Goal: Task Accomplishment & Management: Use online tool/utility

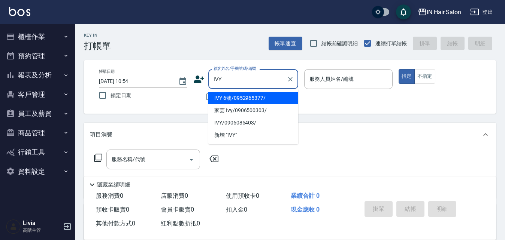
click at [236, 96] on li "IVY 6號/0952965377/" at bounding box center [253, 98] width 90 height 12
type input "IVY 6號/0952965377/"
type input "6號設計師[PERSON_NAME]-6"
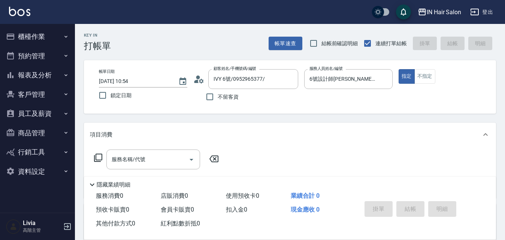
click at [98, 157] on icon at bounding box center [98, 158] width 9 height 9
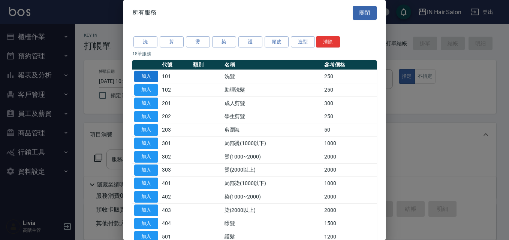
click at [147, 72] on button "加入" at bounding box center [146, 77] width 24 height 12
type input "洗髮(101)"
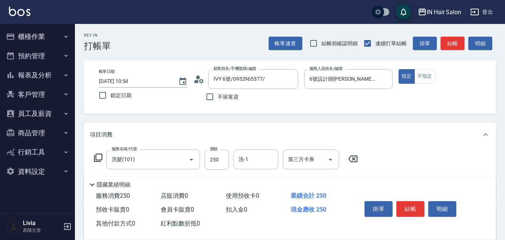
click at [98, 155] on icon at bounding box center [98, 158] width 9 height 9
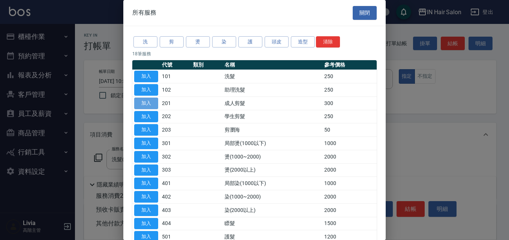
click at [156, 101] on button "加入" at bounding box center [146, 104] width 24 height 12
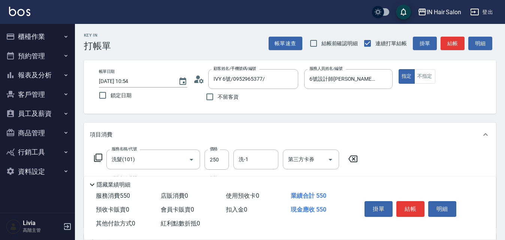
click at [99, 157] on icon at bounding box center [98, 158] width 9 height 9
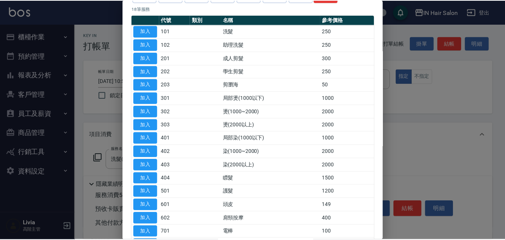
scroll to position [112, 0]
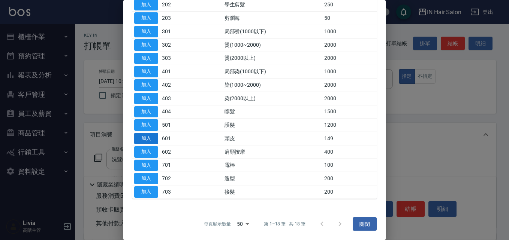
click at [150, 137] on button "加入" at bounding box center [146, 139] width 24 height 12
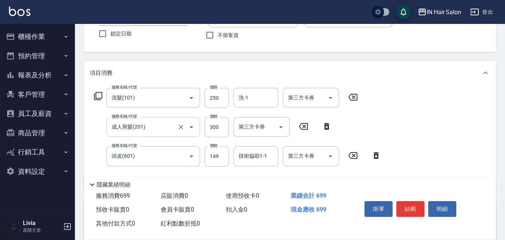
scroll to position [75, 0]
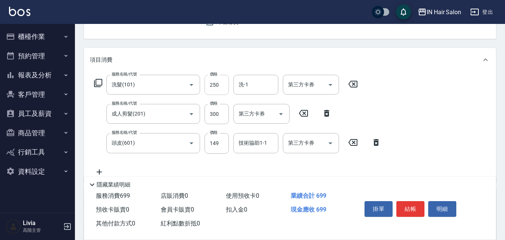
click at [227, 87] on input "250" at bounding box center [217, 85] width 24 height 20
type input "300"
drag, startPoint x: 199, startPoint y: 127, endPoint x: 205, endPoint y: 125, distance: 6.3
click at [199, 127] on div "服務名稱/代號 洗髮(101) 服務名稱/代號 價格 300 價格 洗-1 洗-1 第三方卡券 第三方卡券 服務名稱/代號 成人剪髮(201) 服務名稱/代號…" at bounding box center [238, 126] width 296 height 102
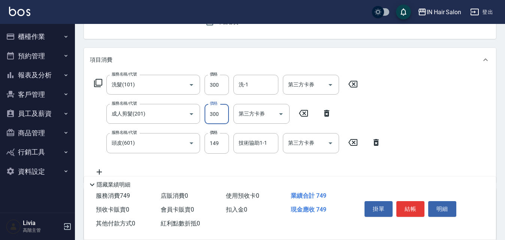
click at [219, 112] on input "300" at bounding box center [217, 114] width 24 height 20
type input "400"
click at [190, 163] on div "服務名稱/代號 洗髮(101) 服務名稱/代號 價格 300 價格 洗-1 洗-1 第三方卡券 第三方卡券 服務名稱/代號 成人剪髮(201) 服務名稱/代號…" at bounding box center [238, 126] width 296 height 102
click at [218, 143] on input "149" at bounding box center [217, 143] width 24 height 20
type input "50"
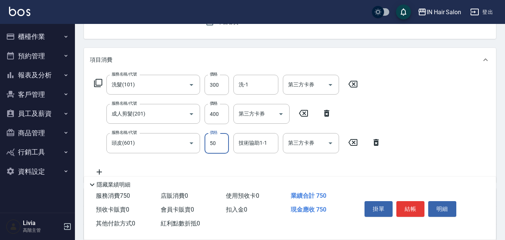
drag, startPoint x: 189, startPoint y: 160, endPoint x: 194, endPoint y: 160, distance: 4.9
click at [189, 160] on div "服務名稱/代號 洗髮(101) 服務名稱/代號 價格 300 價格 洗-1 洗-1 第三方卡券 第三方卡券 服務名稱/代號 成人剪髮(201) 服務名稱/代號…" at bounding box center [238, 126] width 296 height 102
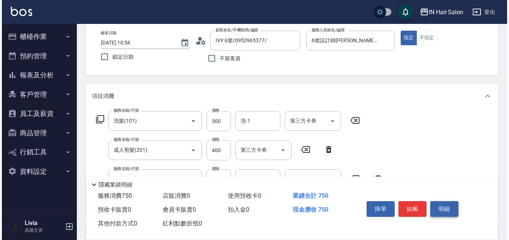
scroll to position [0, 0]
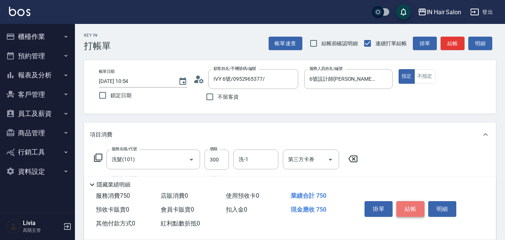
click at [410, 207] on button "結帳" at bounding box center [410, 210] width 28 height 16
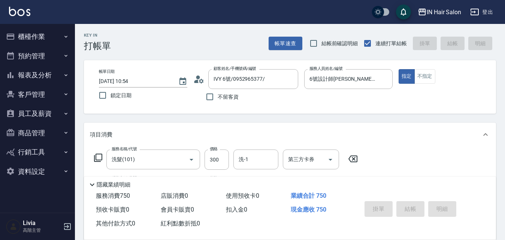
type input "[DATE] 12:42"
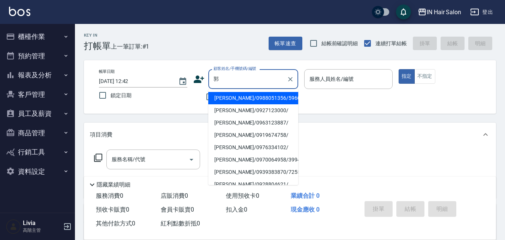
click at [230, 101] on li "[PERSON_NAME]/0988051356/596052" at bounding box center [253, 98] width 90 height 12
type input "[PERSON_NAME]/0988051356/596052"
type input "8號店長Livia-8"
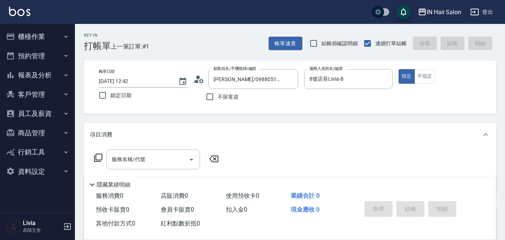
click at [99, 157] on icon at bounding box center [98, 158] width 9 height 9
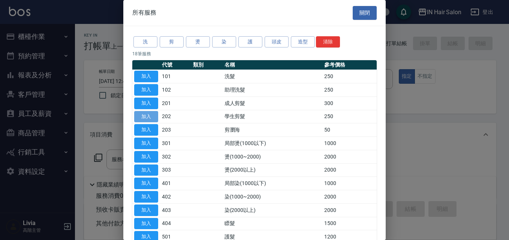
click at [152, 116] on button "加入" at bounding box center [146, 117] width 24 height 12
type input "學生剪髮(202)"
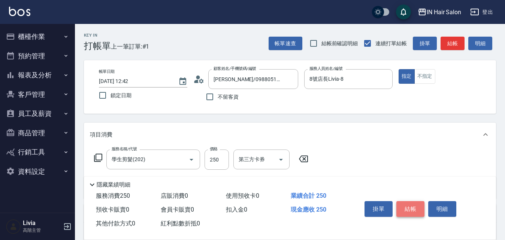
click at [412, 205] on button "結帳" at bounding box center [410, 210] width 28 height 16
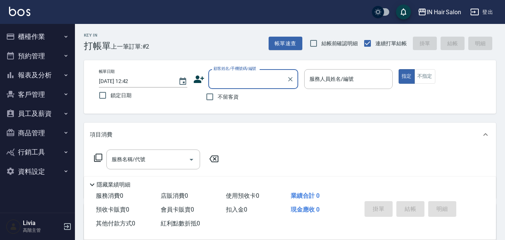
click at [196, 79] on icon at bounding box center [198, 79] width 11 height 11
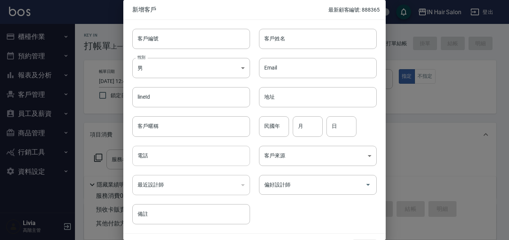
click at [159, 155] on input "電話" at bounding box center [191, 156] width 118 height 20
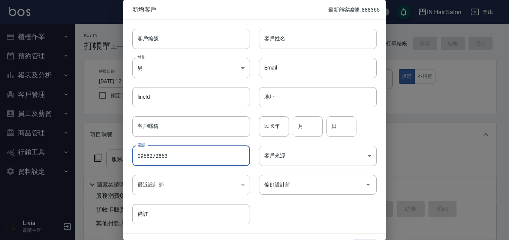
type input "0968272863"
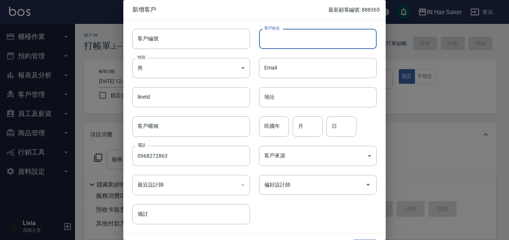
click at [296, 45] on input "客戶姓名" at bounding box center [318, 39] width 118 height 20
type input "[PERSON_NAME]"
click at [270, 128] on input "民國年" at bounding box center [274, 126] width 30 height 20
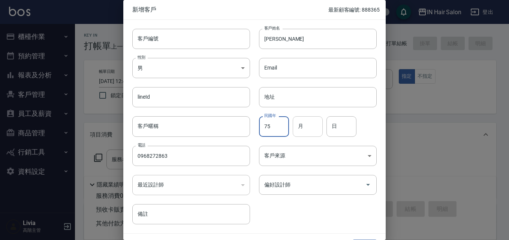
type input "75"
click at [307, 129] on input "月" at bounding box center [308, 126] width 30 height 20
type input "05"
click at [347, 127] on input "日" at bounding box center [341, 126] width 30 height 20
type input "16"
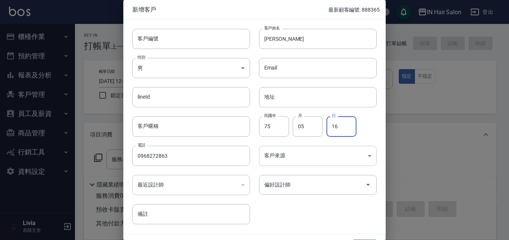
click at [293, 155] on body "IN Hair Salon 登出 櫃檯作業 打帳單 帳單列表 掛單列表 座位開單 營業儀表板 現金收支登錄 高階收支登錄 材料自購登錄 每日結帳 排班表 現場…" at bounding box center [254, 183] width 509 height 366
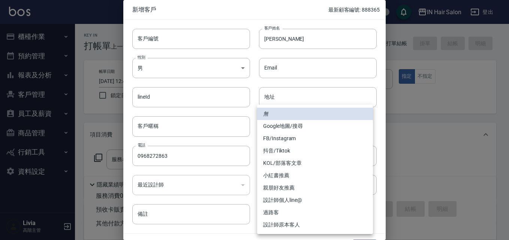
click at [272, 211] on li "過路客" at bounding box center [315, 213] width 116 height 12
type input "過路客"
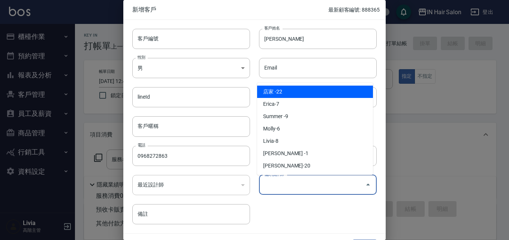
click at [277, 184] on input "偏好設計師" at bounding box center [312, 185] width 100 height 13
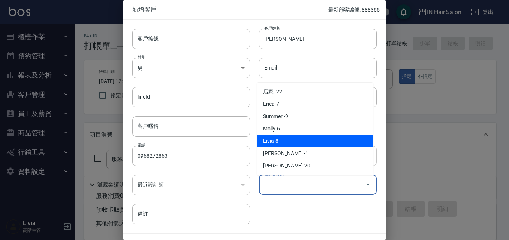
drag, startPoint x: 274, startPoint y: 140, endPoint x: 275, endPoint y: 156, distance: 15.8
click at [273, 143] on li "Livia-8" at bounding box center [315, 141] width 116 height 12
type input "Livia"
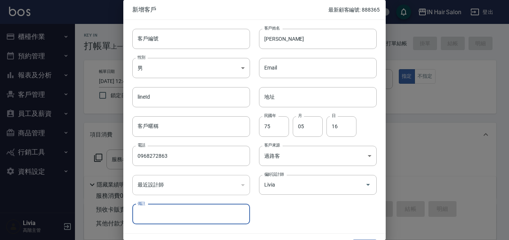
drag, startPoint x: 293, startPoint y: 212, endPoint x: 300, endPoint y: 209, distance: 7.2
click at [294, 212] on div "客戶編號 客戶編號 客戶姓名 [PERSON_NAME]姓名 性別 男 [DEMOGRAPHIC_DATA] 性別 Email Email lineId li…" at bounding box center [249, 122] width 253 height 205
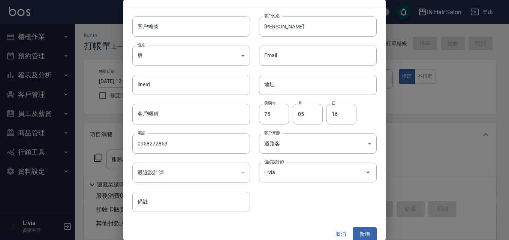
scroll to position [19, 0]
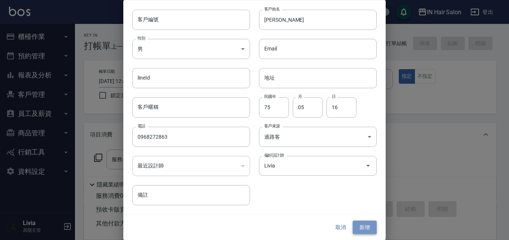
click at [358, 229] on button "新增" at bounding box center [364, 228] width 24 height 14
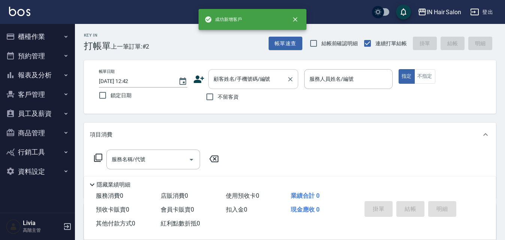
click at [251, 80] on input "顧客姓名/手機號碼/編號" at bounding box center [248, 79] width 72 height 13
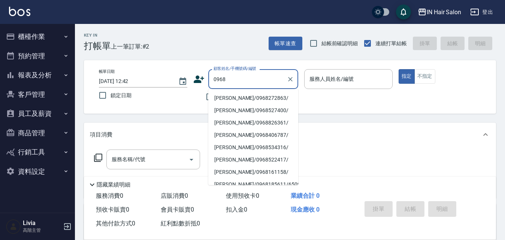
click at [226, 98] on li "[PERSON_NAME]/0968272863/" at bounding box center [253, 98] width 90 height 12
type input "[PERSON_NAME]/0968272863/"
type input "8號店長Livia-8"
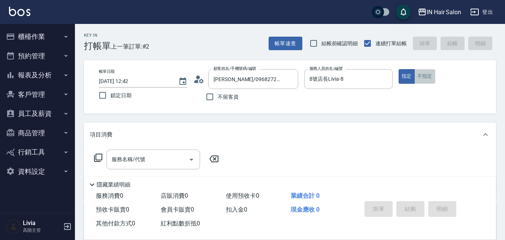
drag, startPoint x: 429, startPoint y: 76, endPoint x: 277, endPoint y: 142, distance: 166.0
click at [427, 78] on button "不指定" at bounding box center [424, 76] width 21 height 15
click at [99, 158] on icon at bounding box center [98, 158] width 9 height 9
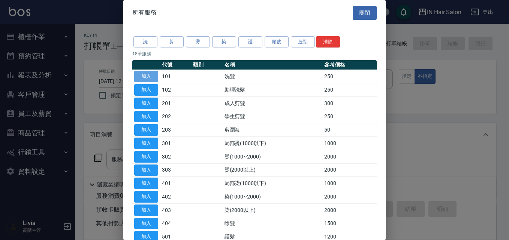
click at [148, 76] on button "加入" at bounding box center [146, 77] width 24 height 12
type input "洗髮(101)"
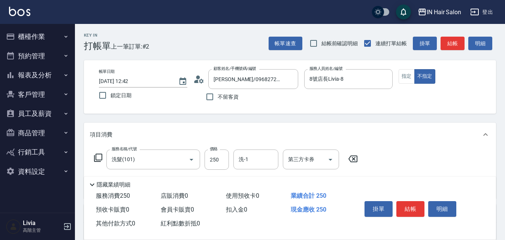
click at [100, 156] on icon at bounding box center [98, 158] width 9 height 9
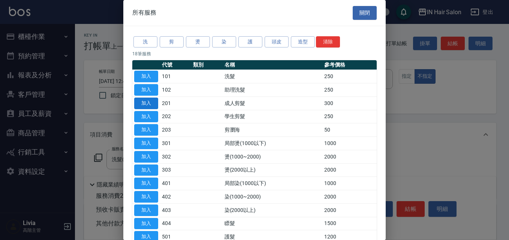
click at [148, 101] on button "加入" at bounding box center [146, 104] width 24 height 12
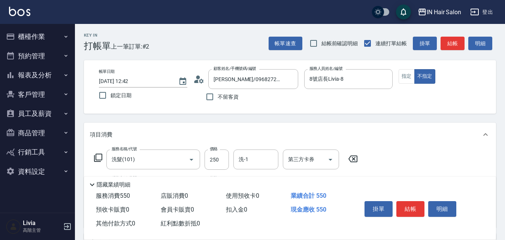
click at [99, 156] on icon at bounding box center [98, 158] width 9 height 9
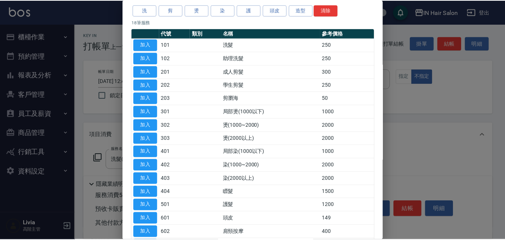
scroll to position [75, 0]
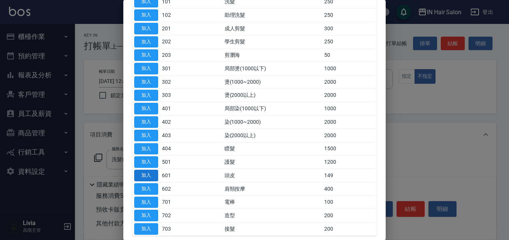
click at [144, 175] on button "加入" at bounding box center [146, 176] width 24 height 12
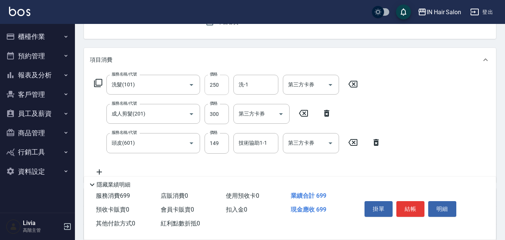
click at [223, 86] on input "250" at bounding box center [217, 85] width 24 height 20
type input "300"
click at [201, 125] on div "服務名稱/代號 洗髮(101) 服務名稱/代號 價格 300 價格 洗-1 洗-1 第三方卡券 第三方卡券 服務名稱/代號 成人剪髮(201) 服務名稱/代號…" at bounding box center [238, 126] width 296 height 102
click at [218, 113] on input "300" at bounding box center [217, 114] width 24 height 20
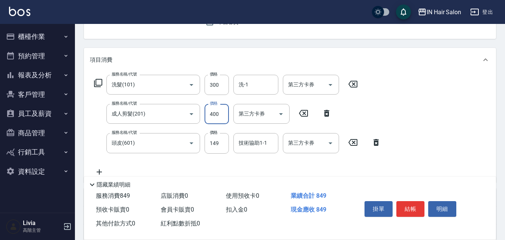
type input "400"
drag, startPoint x: 192, startPoint y: 162, endPoint x: 202, endPoint y: 156, distance: 12.3
click at [192, 162] on div "服務名稱/代號 洗髮(101) 服務名稱/代號 價格 300 價格 洗-1 洗-1 第三方卡券 第三方卡券 服務名稱/代號 成人剪髮(201) 服務名稱/代號…" at bounding box center [238, 126] width 296 height 102
click at [220, 143] on input "149" at bounding box center [217, 143] width 24 height 20
type input "50"
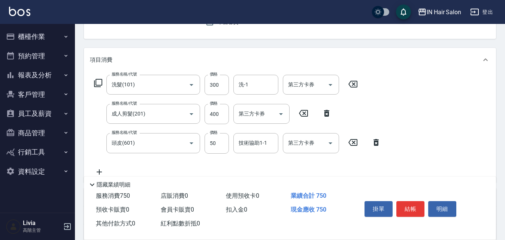
click at [197, 157] on div "服務名稱/代號 洗髮(101) 服務名稱/代號 價格 300 價格 洗-1 洗-1 第三方卡券 第三方卡券 服務名稱/代號 成人剪髮(201) 服務名稱/代號…" at bounding box center [238, 126] width 296 height 102
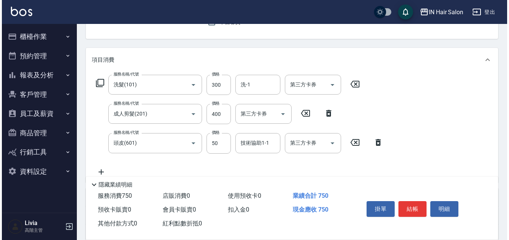
scroll to position [0, 0]
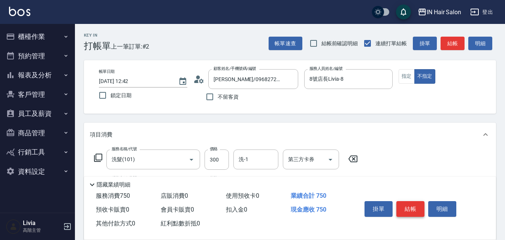
click at [413, 206] on button "結帳" at bounding box center [410, 210] width 28 height 16
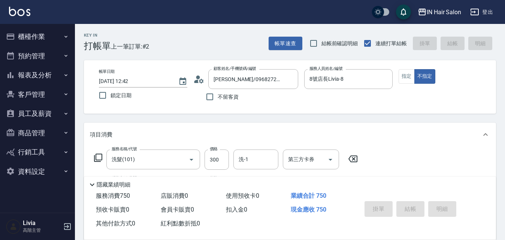
type input "[DATE] 12:43"
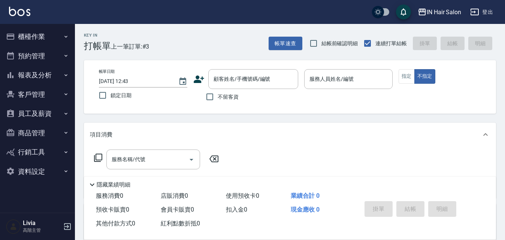
click at [197, 79] on icon at bounding box center [199, 79] width 10 height 7
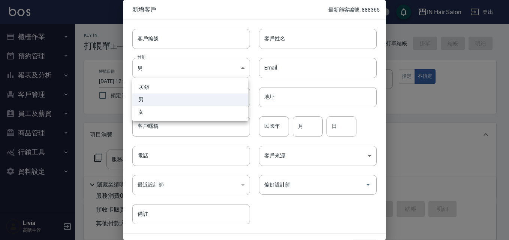
click at [146, 71] on body "IN Hair Salon 登出 櫃檯作業 打帳單 帳單列表 掛單列表 座位開單 營業儀表板 現金收支登錄 高階收支登錄 材料自購登錄 每日結帳 排班表 現場…" at bounding box center [254, 183] width 509 height 366
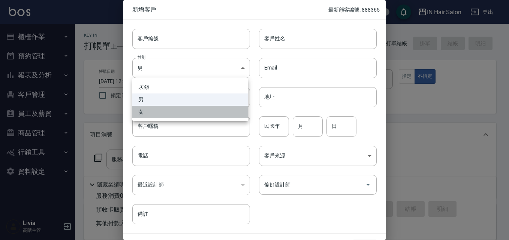
click at [151, 112] on li "女" at bounding box center [190, 112] width 116 height 12
type input "[DEMOGRAPHIC_DATA]"
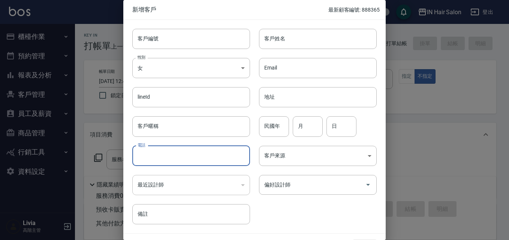
click at [151, 159] on input "電話" at bounding box center [191, 156] width 118 height 20
type input "0980005130"
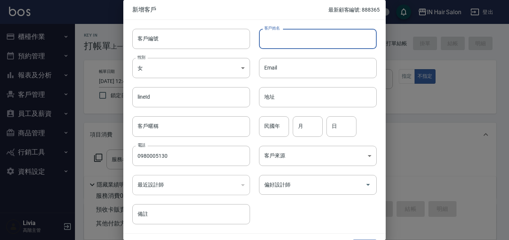
click at [274, 40] on input "客戶姓名" at bounding box center [318, 39] width 118 height 20
type input "[PERSON_NAME]"
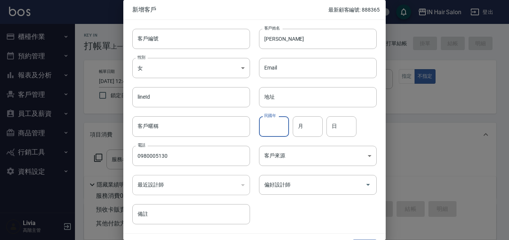
click at [273, 128] on input "民國年" at bounding box center [274, 126] width 30 height 20
type input "84"
click at [306, 127] on input "月" at bounding box center [308, 126] width 30 height 20
type input "09"
click at [335, 127] on input "日" at bounding box center [341, 126] width 30 height 20
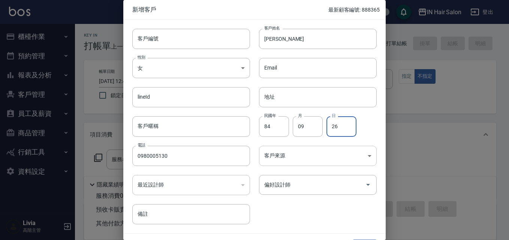
type input "26"
click at [284, 154] on body "IN Hair Salon 登出 櫃檯作業 打帳單 帳單列表 掛單列表 座位開單 營業儀表板 現金收支登錄 高階收支登錄 材料自購登錄 每日結帳 排班表 現場…" at bounding box center [254, 183] width 509 height 366
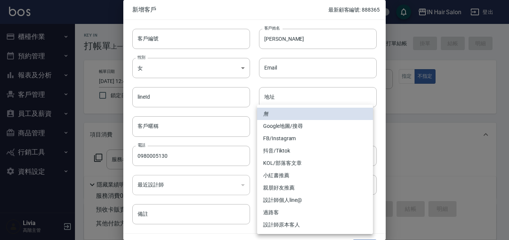
click at [277, 214] on li "過路客" at bounding box center [315, 213] width 116 height 12
type input "過路客"
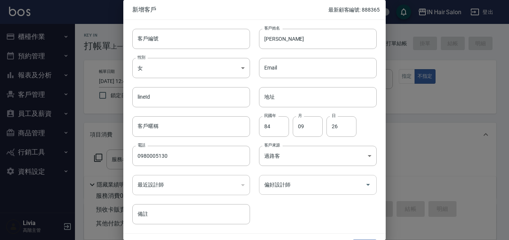
click at [292, 179] on input "偏好設計師" at bounding box center [312, 185] width 100 height 13
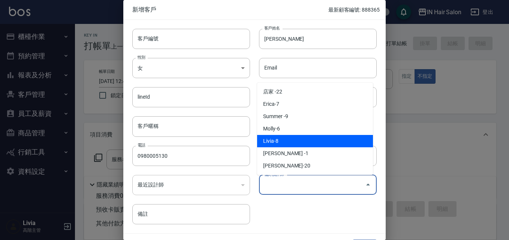
drag, startPoint x: 276, startPoint y: 142, endPoint x: 287, endPoint y: 176, distance: 35.9
click at [276, 142] on li "Livia-8" at bounding box center [315, 141] width 116 height 12
type input "Livia"
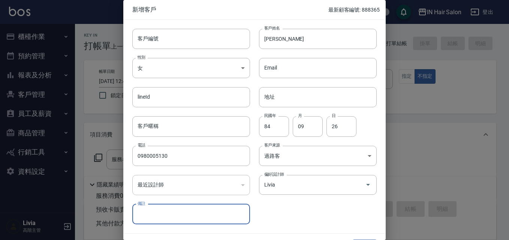
click at [304, 211] on div "客戶編號 客戶編號 客戶姓名 [PERSON_NAME] 客戶姓名 性別 女 [DEMOGRAPHIC_DATA] 性別 Email Email lineId…" at bounding box center [249, 122] width 253 height 205
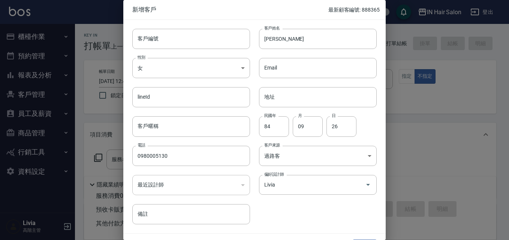
scroll to position [19, 0]
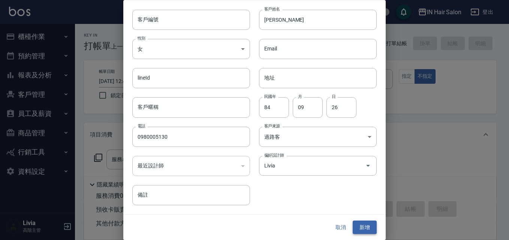
click at [366, 228] on button "新增" at bounding box center [364, 228] width 24 height 14
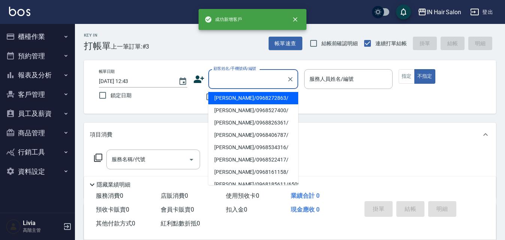
click at [243, 81] on input "顧客姓名/手機號碼/編號" at bounding box center [248, 79] width 72 height 13
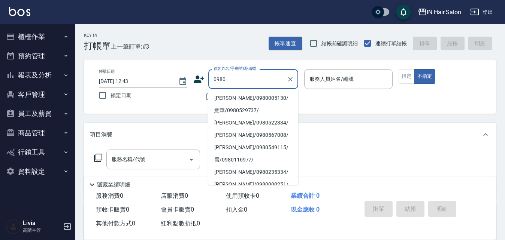
drag, startPoint x: 227, startPoint y: 98, endPoint x: 284, endPoint y: 95, distance: 56.6
click at [227, 98] on li "[PERSON_NAME]/0980005130/" at bounding box center [253, 98] width 90 height 12
type input "[PERSON_NAME]/0980005130/"
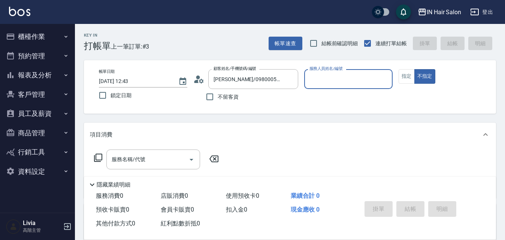
type input "8號店長Livia-8"
drag, startPoint x: 402, startPoint y: 76, endPoint x: 373, endPoint y: 86, distance: 30.7
click at [402, 77] on button "指定" at bounding box center [407, 76] width 16 height 15
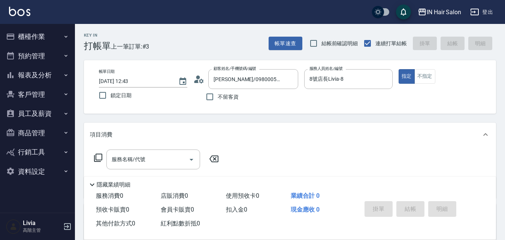
click at [100, 157] on icon at bounding box center [98, 158] width 9 height 9
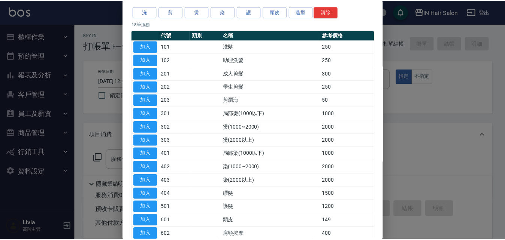
scroll to position [75, 0]
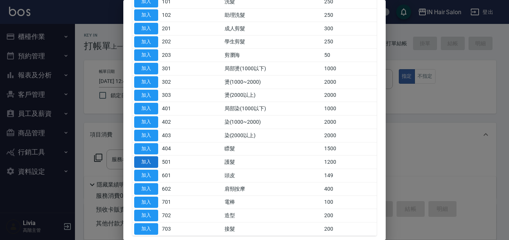
click at [148, 163] on button "加入" at bounding box center [146, 163] width 24 height 12
type input "護髮(501)"
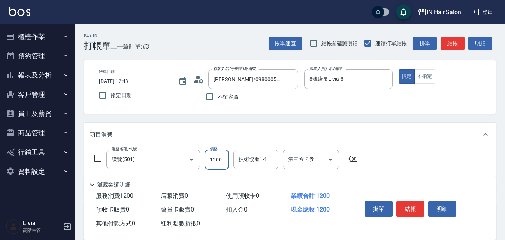
click at [223, 156] on input "1200" at bounding box center [217, 160] width 24 height 20
type input "1000"
click at [388, 154] on div "服務名稱/代號 護髮(501) 服務名稱/代號 價格 1000 價格 技術協助1-1 技術協助1-1 第三方卡券 第三方卡券" at bounding box center [290, 173] width 412 height 52
click at [418, 205] on button "結帳" at bounding box center [410, 210] width 28 height 16
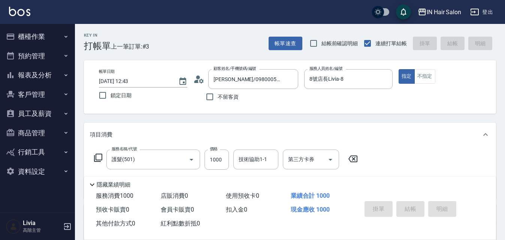
type input "[DATE] 12:44"
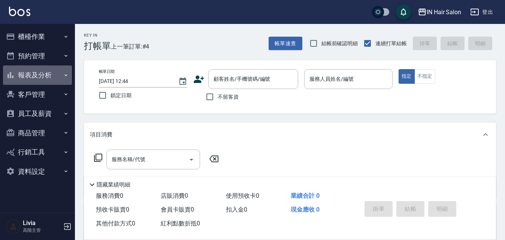
click at [43, 74] on button "報表及分析" at bounding box center [37, 75] width 69 height 19
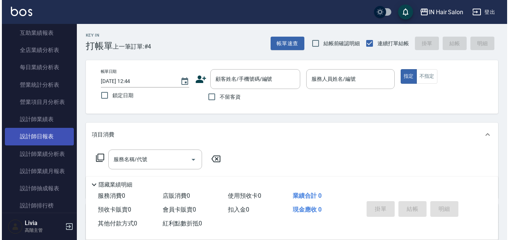
scroll to position [262, 0]
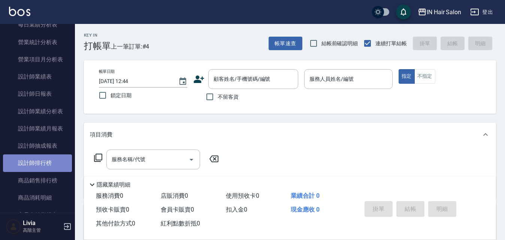
click at [49, 162] on link "設計師排行榜" at bounding box center [37, 163] width 69 height 17
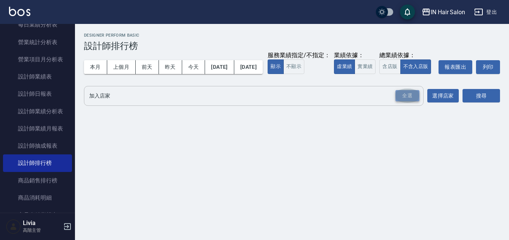
click at [409, 102] on div "全選" at bounding box center [407, 96] width 24 height 12
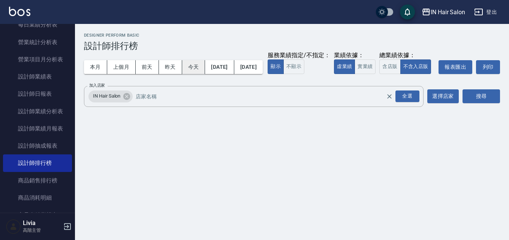
click at [192, 63] on button "今天" at bounding box center [193, 67] width 23 height 14
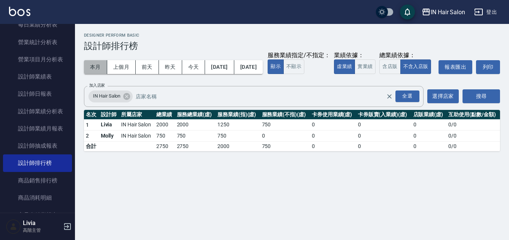
click at [93, 66] on button "本月" at bounding box center [95, 67] width 23 height 14
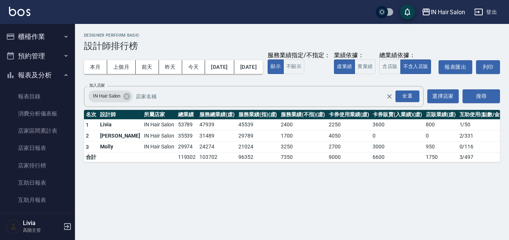
click at [34, 35] on button "櫃檯作業" at bounding box center [37, 36] width 69 height 19
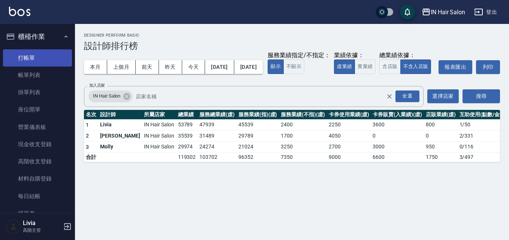
click at [34, 55] on link "打帳單" at bounding box center [37, 57] width 69 height 17
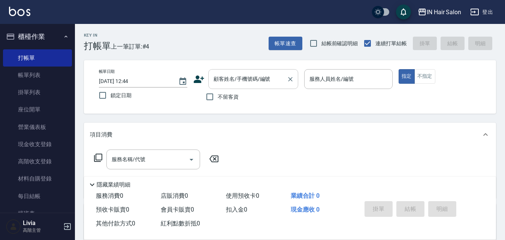
click at [242, 83] on input "顧客姓名/手機號碼/編號" at bounding box center [248, 79] width 72 height 13
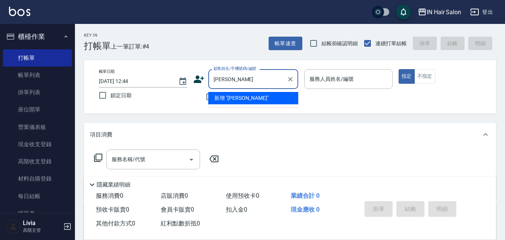
type input "[PERSON_NAME]"
click at [292, 79] on icon "Clear" at bounding box center [290, 79] width 7 height 7
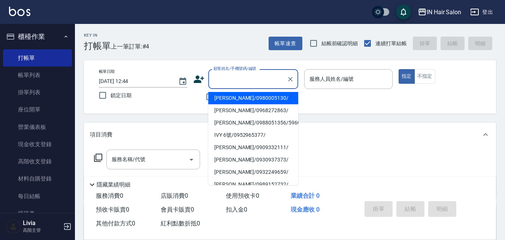
click at [192, 100] on div "帳單日期 [DATE] 12:44 鎖定日期 顧客姓名/手機號碼/編號 顧客姓名/手機號碼/編號 不留客資 服務人員姓名/編號 服務人員姓名/編號 指定 不指定" at bounding box center [290, 87] width 394 height 36
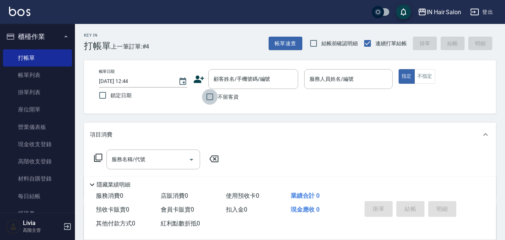
click at [211, 97] on input "不留客資" at bounding box center [210, 97] width 16 height 16
checkbox input "true"
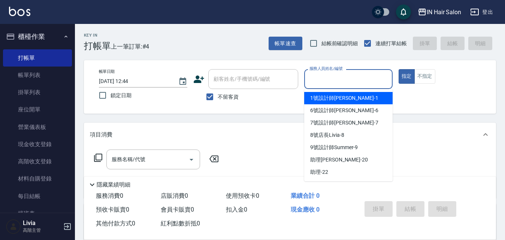
click at [333, 79] on input "服務人員姓名/編號" at bounding box center [349, 79] width 82 height 13
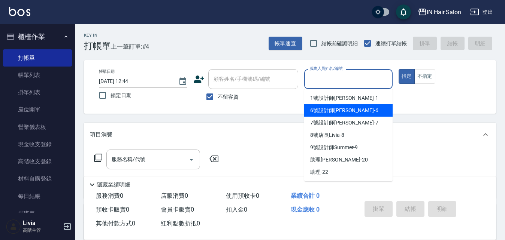
click at [327, 109] on span "6號設計師[PERSON_NAME] -6" at bounding box center [344, 111] width 68 height 8
type input "6號設計師[PERSON_NAME]-6"
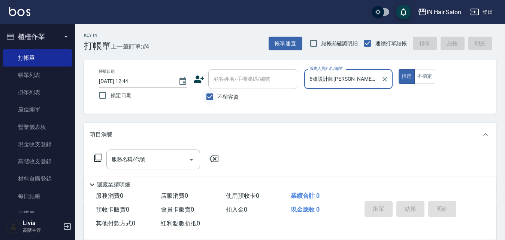
click at [211, 97] on input "不留客資" at bounding box center [210, 97] width 16 height 16
checkbox input "false"
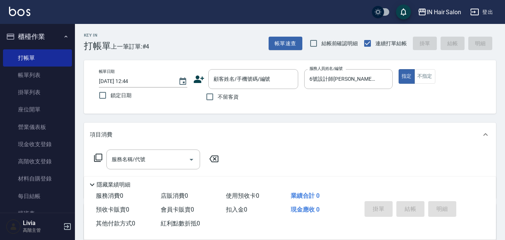
click at [197, 82] on icon at bounding box center [199, 79] width 10 height 7
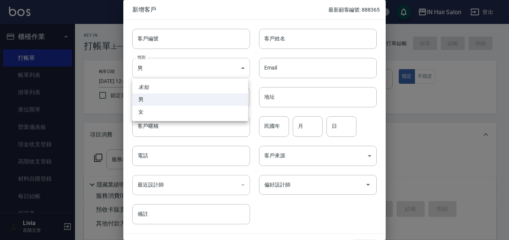
click at [166, 67] on body "IN Hair Salon 登出 櫃檯作業 打帳單 帳單列表 掛單列表 座位開單 營業儀表板 現金收支登錄 高階收支登錄 材料自購登錄 每日結帳 排班表 現場…" at bounding box center [254, 183] width 509 height 366
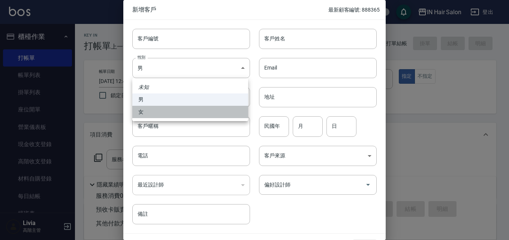
drag, startPoint x: 142, startPoint y: 110, endPoint x: 158, endPoint y: 133, distance: 28.4
click at [143, 111] on li "女" at bounding box center [190, 112] width 116 height 12
type input "[DEMOGRAPHIC_DATA]"
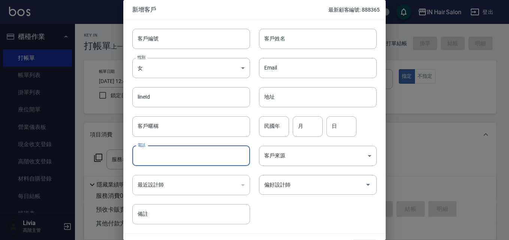
drag, startPoint x: 168, startPoint y: 157, endPoint x: 178, endPoint y: 146, distance: 14.9
click at [169, 156] on input "電話" at bounding box center [191, 156] width 118 height 20
type input "0961000366"
click at [277, 39] on input "客戶姓名" at bounding box center [318, 39] width 118 height 20
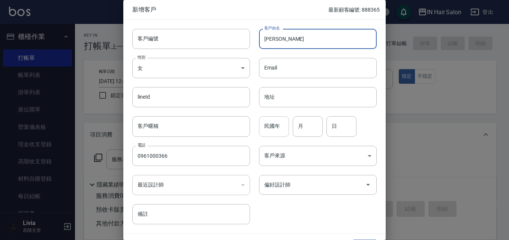
type input "[PERSON_NAME]"
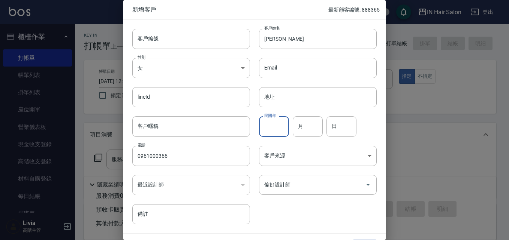
click at [275, 125] on input "民國年" at bounding box center [274, 126] width 30 height 20
type input "70"
click at [300, 129] on input "月" at bounding box center [308, 126] width 30 height 20
type input "01"
click at [333, 128] on input "日" at bounding box center [341, 126] width 30 height 20
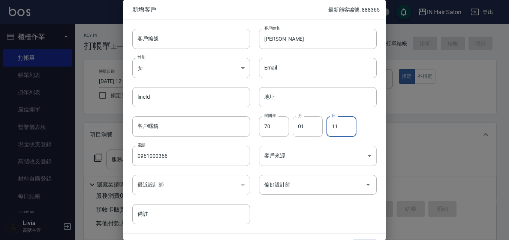
type input "11"
click at [287, 152] on body "IN Hair Salon 登出 櫃檯作業 打帳單 帳單列表 掛單列表 座位開單 營業儀表板 現金收支登錄 高階收支登錄 材料自購登錄 每日結帳 排班表 現場…" at bounding box center [254, 183] width 509 height 366
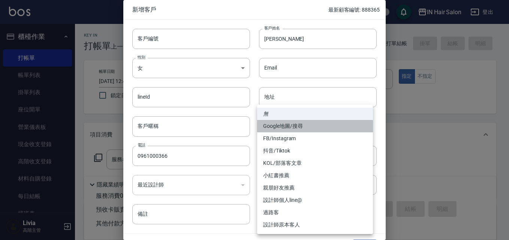
click at [279, 126] on li "Google地圖/搜尋" at bounding box center [315, 126] width 116 height 12
type input "Google地圖/搜尋"
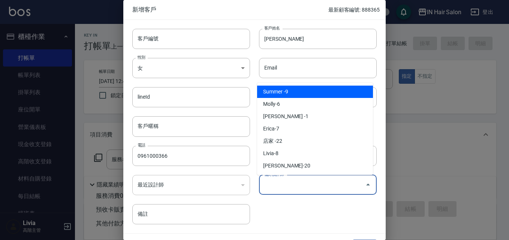
click at [283, 184] on input "偏好設計師" at bounding box center [312, 185] width 100 height 13
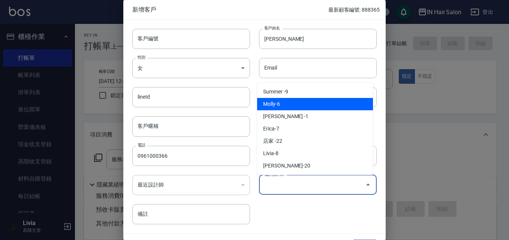
click at [279, 103] on li "Molly-6" at bounding box center [315, 104] width 116 height 12
type input "Molly"
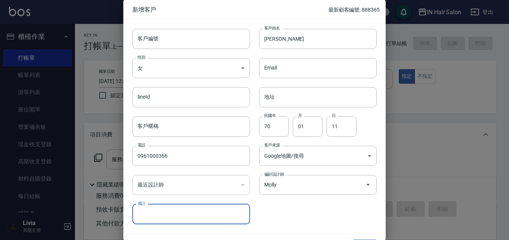
click at [299, 212] on div "客戶編號 客戶編號 客戶姓名 [PERSON_NAME]姓名 性別 女 [DEMOGRAPHIC_DATA] 性別 Email Email lineId li…" at bounding box center [249, 122] width 253 height 205
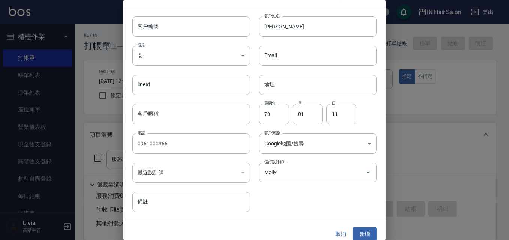
scroll to position [19, 0]
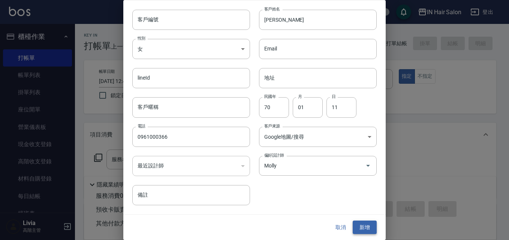
click at [358, 230] on button "新增" at bounding box center [364, 228] width 24 height 14
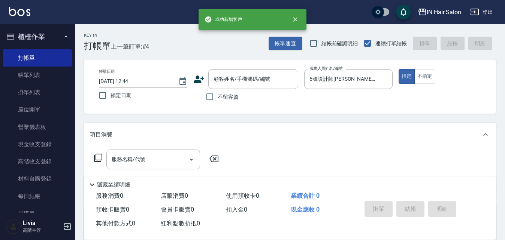
click at [253, 68] on div "帳單日期 [DATE] 12:44 鎖定日期 顧客姓名/手機號碼/編號 顧客姓名/手機號碼/編號 不留客資 服務人員姓名/編號 6號設計師[PERSON_NA…" at bounding box center [290, 87] width 412 height 54
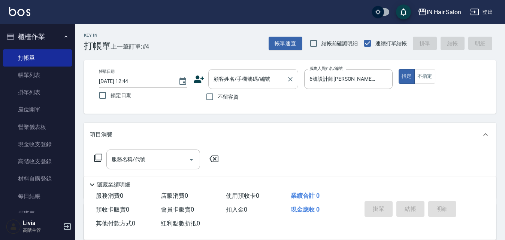
click at [248, 78] on input "顧客姓名/手機號碼/編號" at bounding box center [248, 79] width 72 height 13
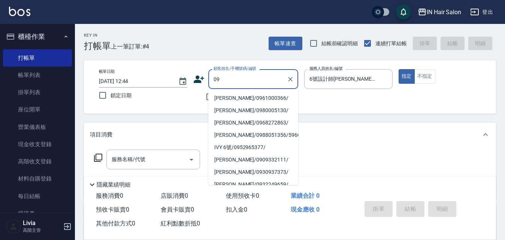
click at [229, 99] on li "[PERSON_NAME]/0961000366/" at bounding box center [253, 98] width 90 height 12
type input "[PERSON_NAME]/0961000366/"
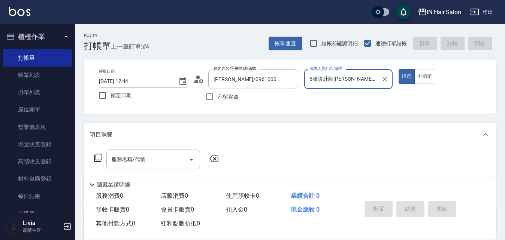
click at [99, 156] on icon at bounding box center [98, 158] width 9 height 9
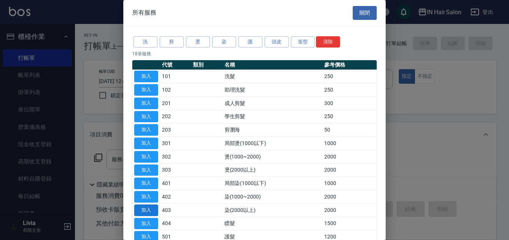
click at [145, 210] on button "加入" at bounding box center [146, 211] width 24 height 12
type input "染(2000以上)(403)"
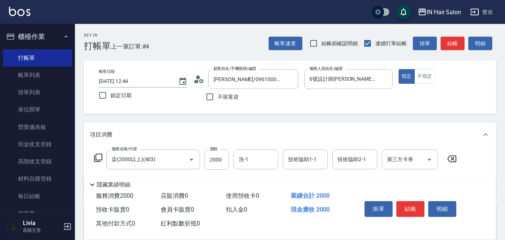
click at [97, 154] on icon at bounding box center [98, 158] width 8 height 8
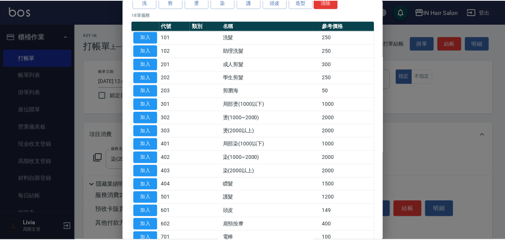
scroll to position [75, 0]
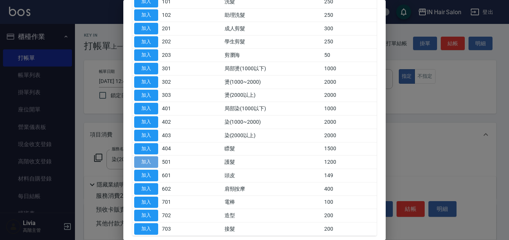
click at [149, 160] on button "加入" at bounding box center [146, 163] width 24 height 12
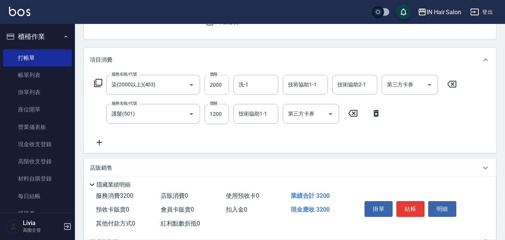
click at [221, 85] on input "2000" at bounding box center [217, 85] width 24 height 20
type input "2300"
click at [223, 115] on input "1200" at bounding box center [217, 114] width 24 height 20
type input "2100"
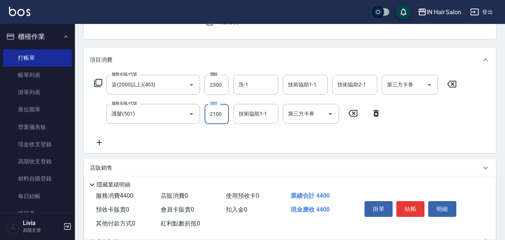
click at [185, 136] on div "服務名稱/代號 染(2000以上)(403) 服務名稱/代號 價格 2300 價格 洗-1 洗-1 技術協助1-1 技術協助1-1 技術協助2-1 技術協助2…" at bounding box center [275, 111] width 371 height 72
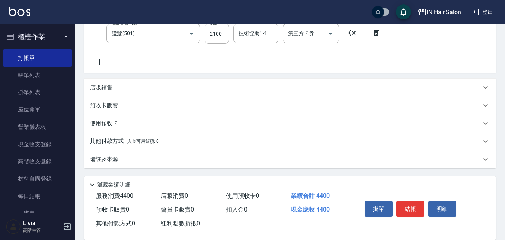
click at [103, 142] on p "其他付款方式 入金可用餘額: 0" at bounding box center [124, 141] width 69 height 8
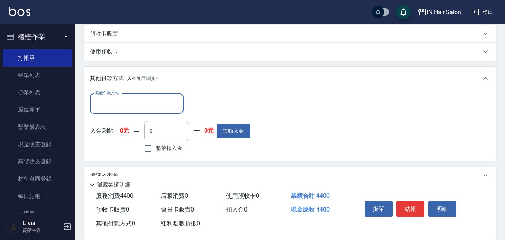
scroll to position [230, 0]
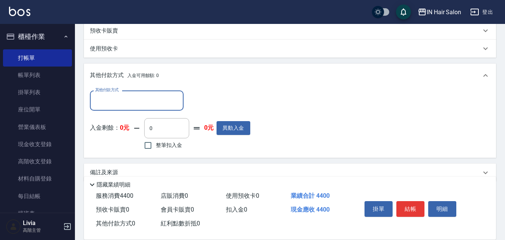
click at [151, 93] on div "其他付款方式" at bounding box center [137, 101] width 94 height 20
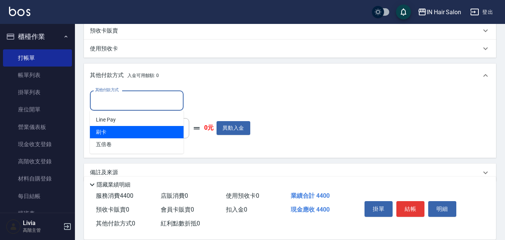
click at [100, 134] on span "刷卡" at bounding box center [137, 132] width 94 height 12
type input "刷卡"
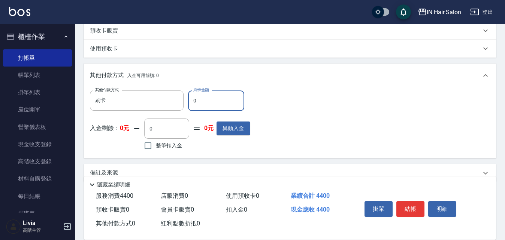
drag, startPoint x: 189, startPoint y: 99, endPoint x: 201, endPoint y: 99, distance: 12.0
click at [201, 99] on input "0" at bounding box center [216, 101] width 56 height 20
type input "4400"
click at [329, 125] on div "其他付款方式 刷卡 其他付款方式 刷卡金額 4400 刷卡金額 入金剩餘： 0元 0 ​ 整筆扣入金 0元 異動入金" at bounding box center [290, 121] width 400 height 61
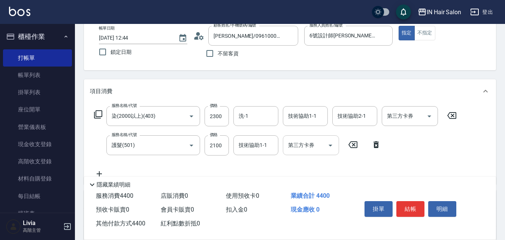
scroll to position [0, 0]
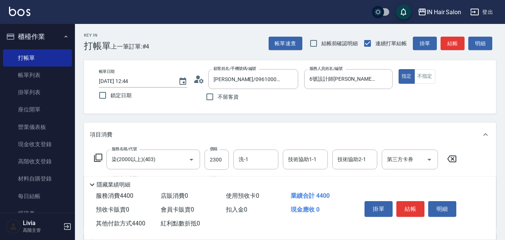
click at [410, 204] on button "結帳" at bounding box center [410, 210] width 28 height 16
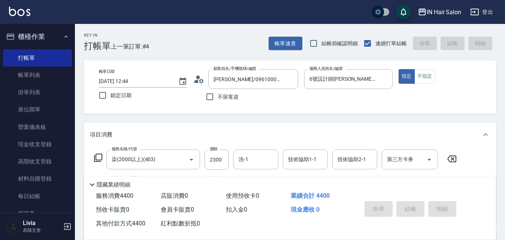
type input "[DATE] 13:32"
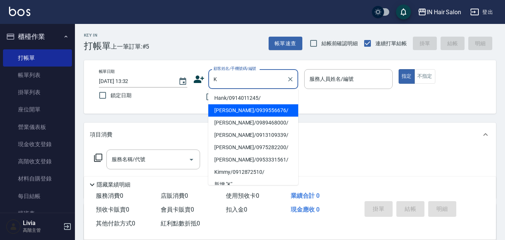
click at [221, 108] on li "[PERSON_NAME]/0939556676/" at bounding box center [253, 111] width 90 height 12
type input "[PERSON_NAME]/0939556676/"
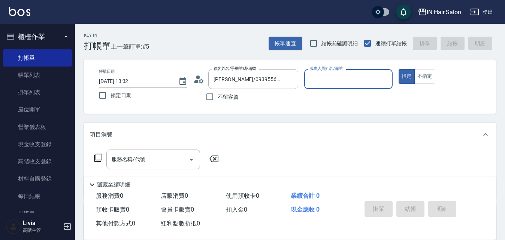
type input "7號設計師[PERSON_NAME]-7"
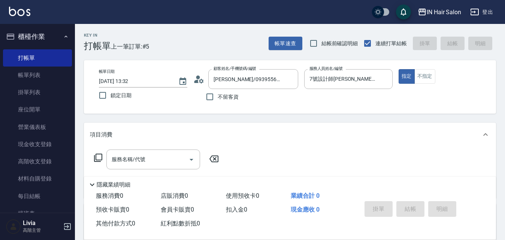
click at [99, 156] on icon at bounding box center [98, 158] width 9 height 9
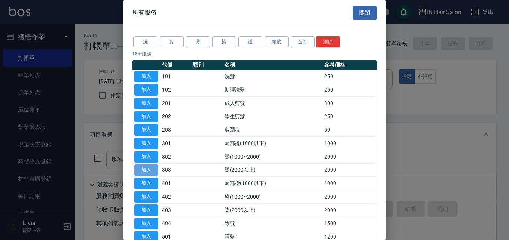
click at [149, 170] on button "加入" at bounding box center [146, 171] width 24 height 12
type input "燙(2000以上)(303)"
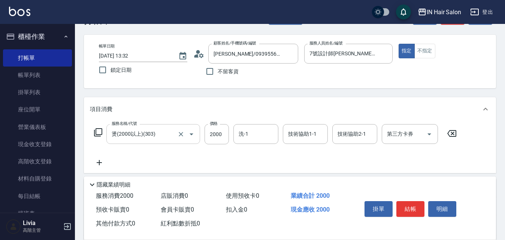
scroll to position [37, 0]
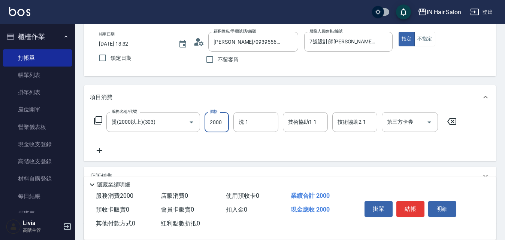
click at [222, 121] on input "2000" at bounding box center [217, 122] width 24 height 20
type input "2125"
click at [249, 124] on input "洗-1" at bounding box center [256, 122] width 38 height 13
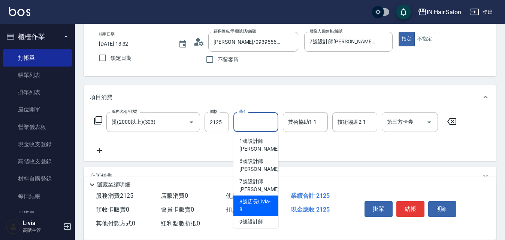
click at [250, 204] on span "8號店長Livia -8" at bounding box center [255, 206] width 33 height 16
type input "8號店長Livia-8"
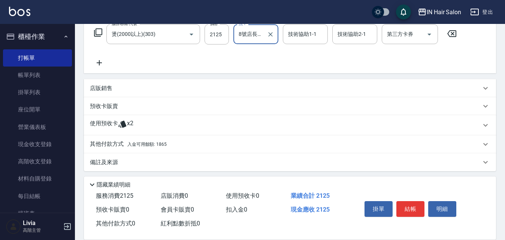
scroll to position [128, 0]
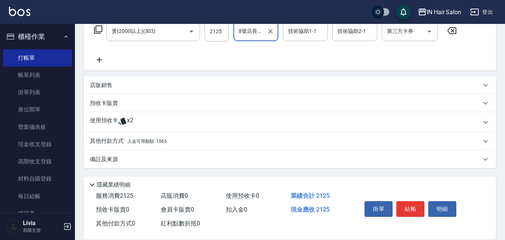
click at [95, 83] on p "店販銷售" at bounding box center [101, 86] width 22 height 8
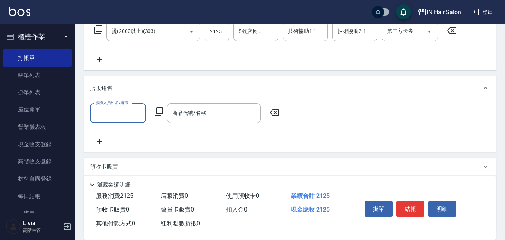
scroll to position [0, 0]
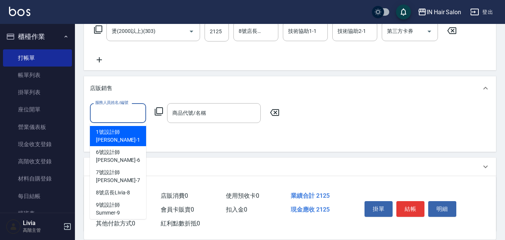
click at [114, 110] on input "服務人員姓名/編號" at bounding box center [117, 113] width 49 height 13
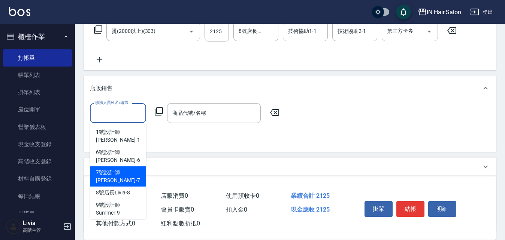
click at [113, 169] on span "7號設計師[PERSON_NAME] -7" at bounding box center [118, 177] width 44 height 16
type input "7號設計師[PERSON_NAME]-7"
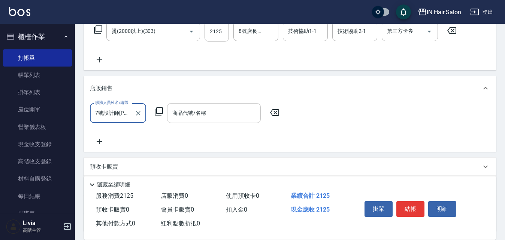
click at [190, 112] on input "商品代號/名稱" at bounding box center [213, 113] width 87 height 13
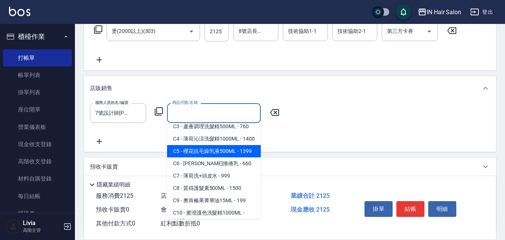
scroll to position [150, 0]
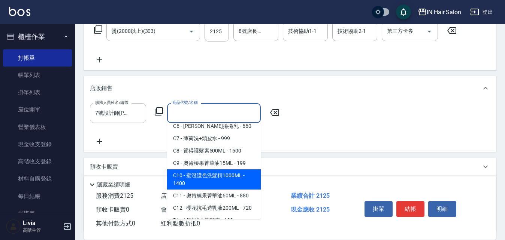
click at [197, 185] on span "C10 - 蜜澄護色洗髮精1000ML - 1400" at bounding box center [214, 180] width 94 height 20
type input "蜜澄護色洗髮精1000ML"
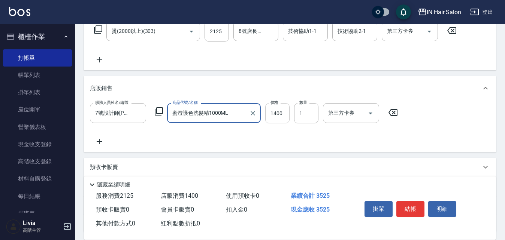
click at [280, 116] on input "1400" at bounding box center [277, 113] width 24 height 20
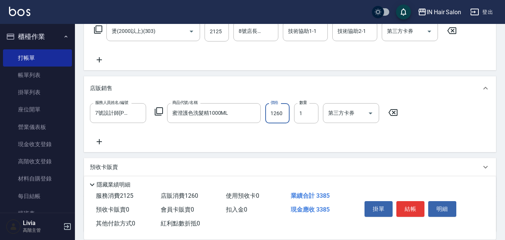
type input "1260"
click at [220, 139] on div "服務人員姓名/編號 7號設計師[PERSON_NAME]-7 服務人員姓名/編號 商品代號/名稱 蜜澄護色洗髮精1000ML 商品代號/名稱 價格 1260 …" at bounding box center [290, 124] width 400 height 43
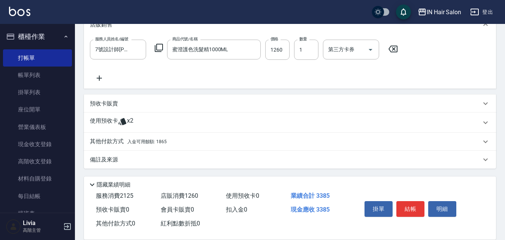
scroll to position [193, 0]
click at [109, 118] on p "使用預收卡" at bounding box center [104, 122] width 28 height 11
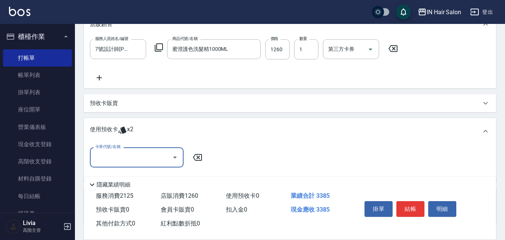
scroll to position [0, 0]
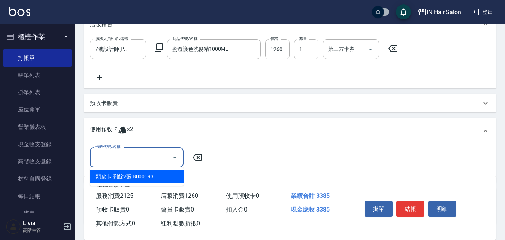
click at [116, 154] on input "卡券代號/名稱" at bounding box center [131, 157] width 76 height 13
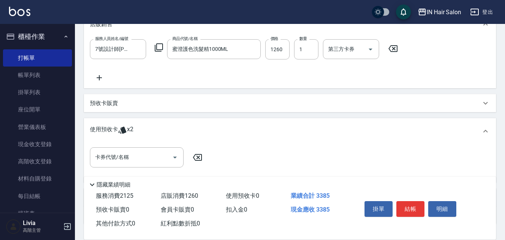
click at [260, 154] on div "卡券代號/名稱 卡券代號/名稱" at bounding box center [290, 162] width 400 height 29
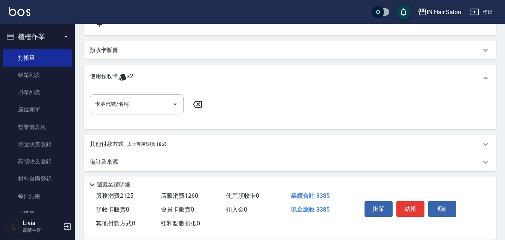
scroll to position [249, 0]
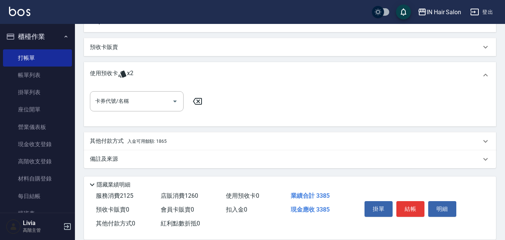
drag, startPoint x: 104, startPoint y: 139, endPoint x: 122, endPoint y: 135, distance: 18.0
click at [105, 139] on p "其他付款方式 入金可用餘額: 1865" at bounding box center [128, 141] width 77 height 8
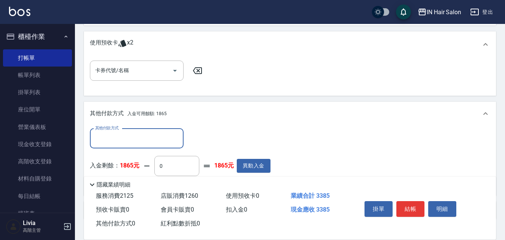
scroll to position [331, 0]
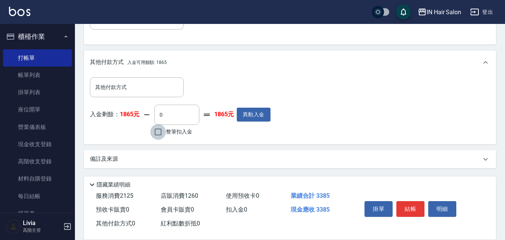
click at [155, 132] on input "整筆扣入金" at bounding box center [158, 132] width 16 height 16
checkbox input "true"
type input "1865"
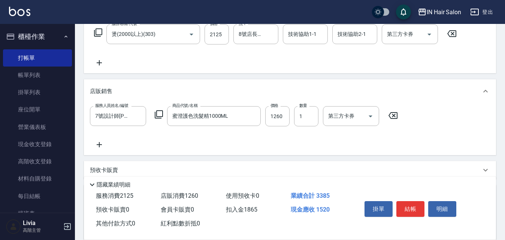
scroll to position [69, 0]
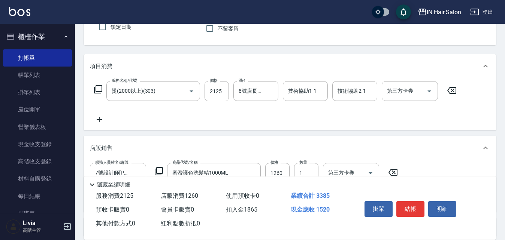
click at [409, 206] on button "結帳" at bounding box center [410, 210] width 28 height 16
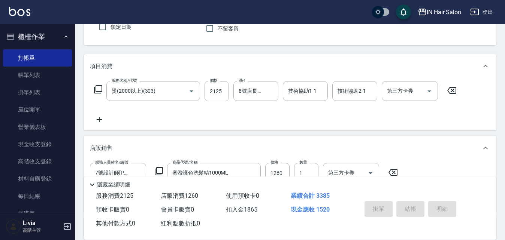
type input "[DATE] 13:57"
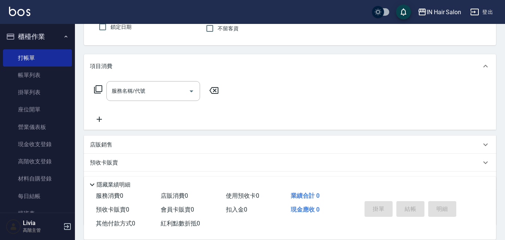
scroll to position [0, 0]
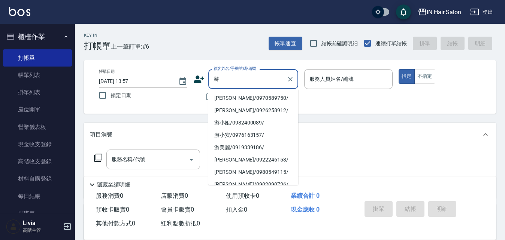
click at [220, 98] on li "[PERSON_NAME]/0970589750/" at bounding box center [253, 98] width 90 height 12
type input "[PERSON_NAME]/0970589750/"
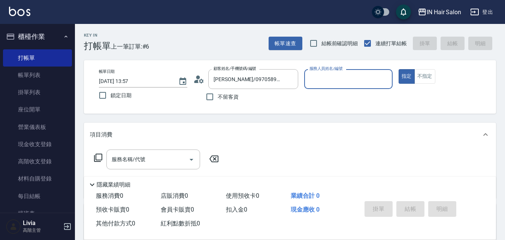
type input "8號店長Livia-8"
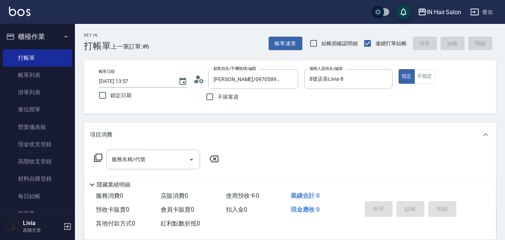
click at [98, 158] on icon at bounding box center [98, 158] width 9 height 9
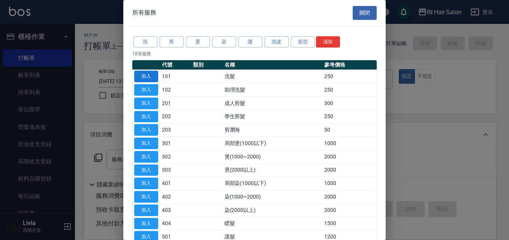
click at [150, 77] on button "加入" at bounding box center [146, 77] width 24 height 12
type input "洗髮(101)"
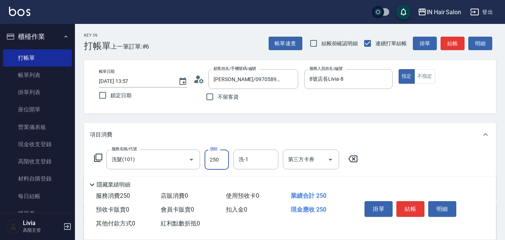
click at [222, 156] on input "250" at bounding box center [217, 160] width 24 height 20
type input "300"
click at [417, 165] on div "服務名稱/代號 洗髮(101) 服務名稱/代號 價格 300 價格 洗-1 洗-1 第三方卡券 第三方卡券" at bounding box center [290, 173] width 412 height 52
click at [409, 204] on button "結帳" at bounding box center [410, 210] width 28 height 16
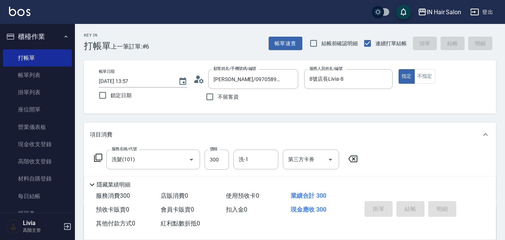
type input "[DATE] 14:20"
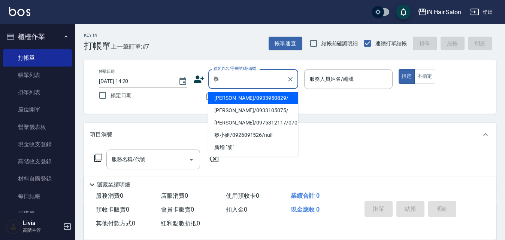
click at [244, 98] on li "[PERSON_NAME]/0933950829/" at bounding box center [253, 98] width 90 height 12
type input "[PERSON_NAME]/0933950829/"
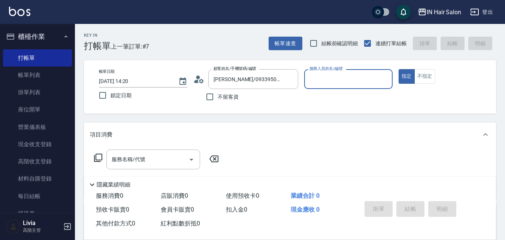
type input "6號設計師[PERSON_NAME]-6"
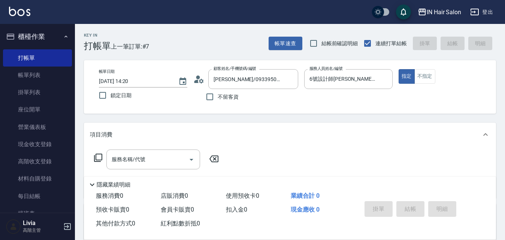
click at [97, 157] on icon at bounding box center [98, 158] width 9 height 9
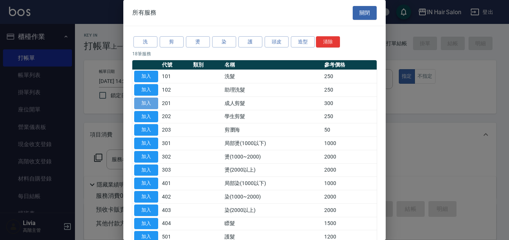
click at [152, 103] on button "加入" at bounding box center [146, 104] width 24 height 12
type input "成人剪髮(201)"
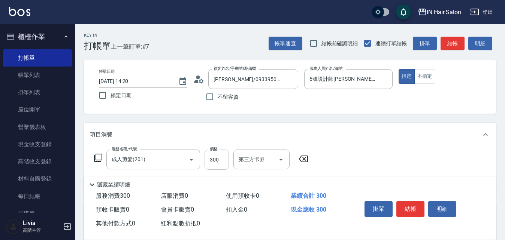
click at [218, 159] on input "300" at bounding box center [217, 160] width 24 height 20
type input "400"
drag, startPoint x: 378, startPoint y: 155, endPoint x: 386, endPoint y: 171, distance: 18.3
click at [378, 157] on div "服務名稱/代號 成人剪髮(201) 服務名稱/代號 價格 400 價格 第三方卡券 第三方卡券" at bounding box center [290, 173] width 412 height 52
click at [413, 208] on button "結帳" at bounding box center [410, 210] width 28 height 16
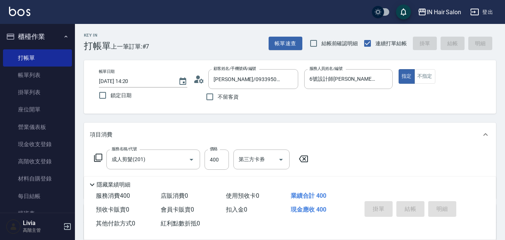
type input "[DATE] 14:21"
